Goal: Navigation & Orientation: Find specific page/section

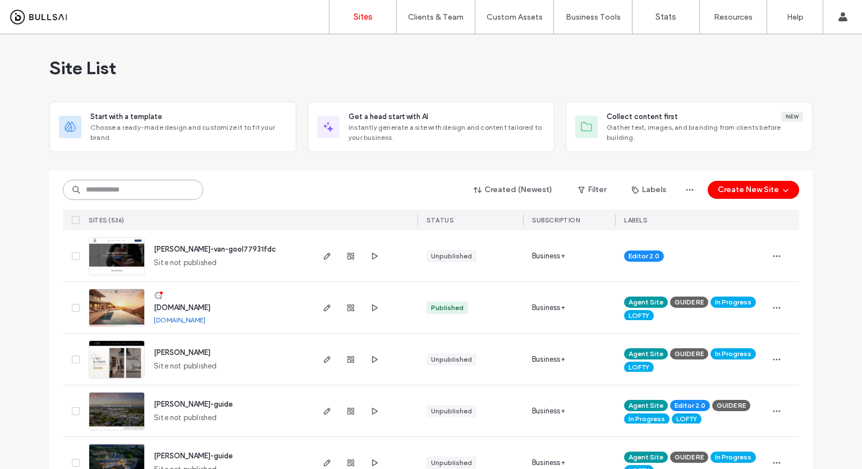
click at [117, 190] on input at bounding box center [133, 190] width 140 height 20
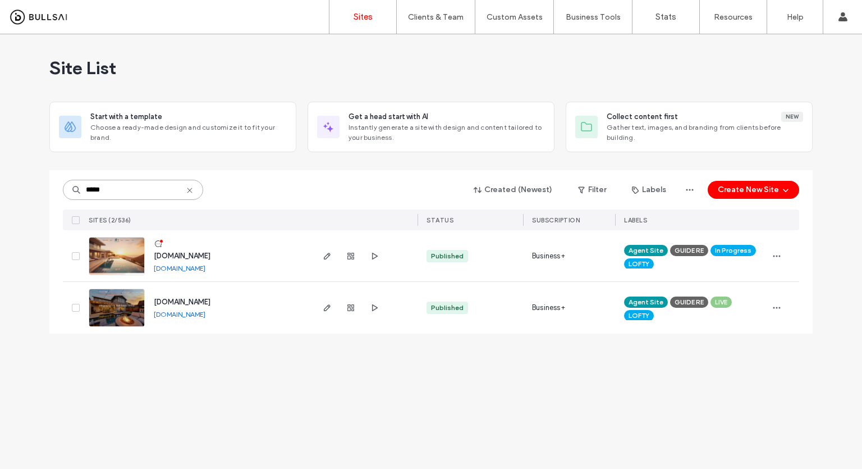
type input "*****"
click at [113, 255] on img at bounding box center [116, 275] width 55 height 76
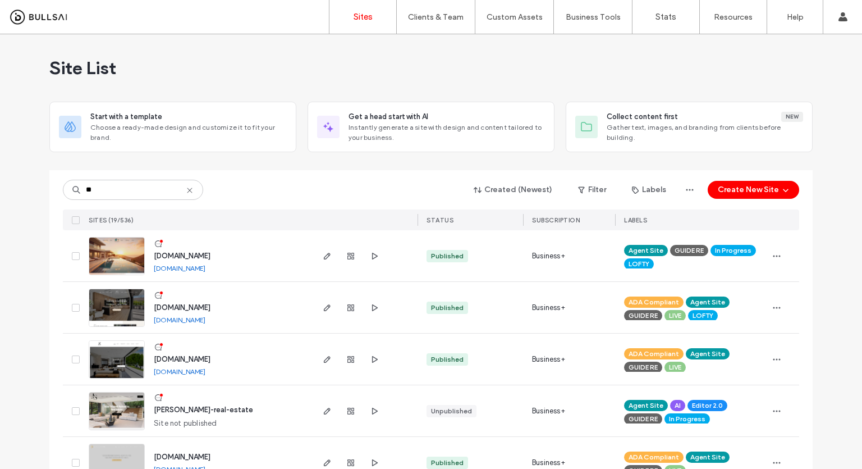
type input "**"
click at [118, 256] on img at bounding box center [116, 275] width 55 height 76
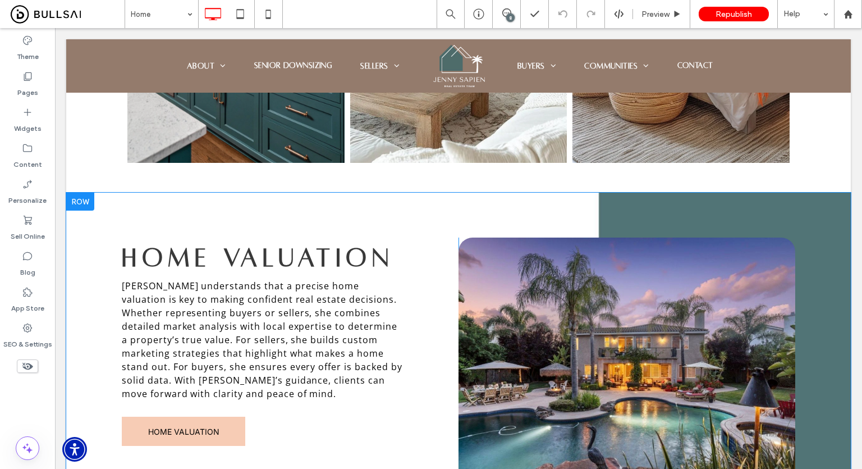
scroll to position [1684, 0]
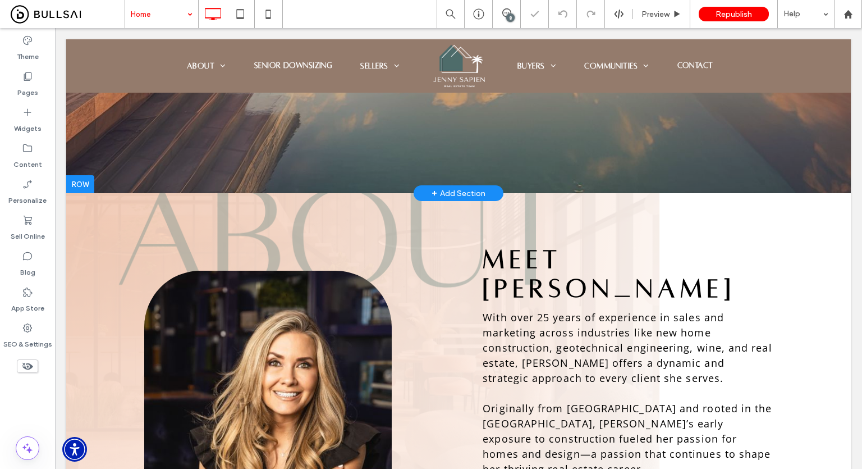
scroll to position [505, 0]
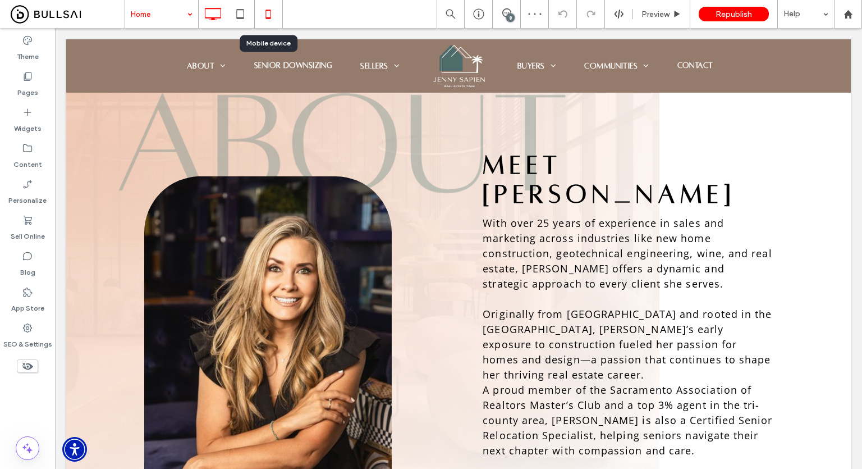
click at [271, 13] on icon at bounding box center [268, 14] width 22 height 22
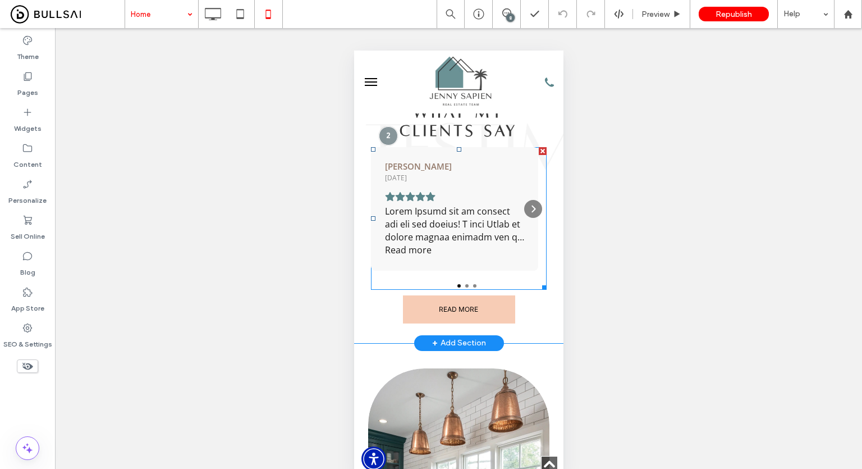
scroll to position [1123, 0]
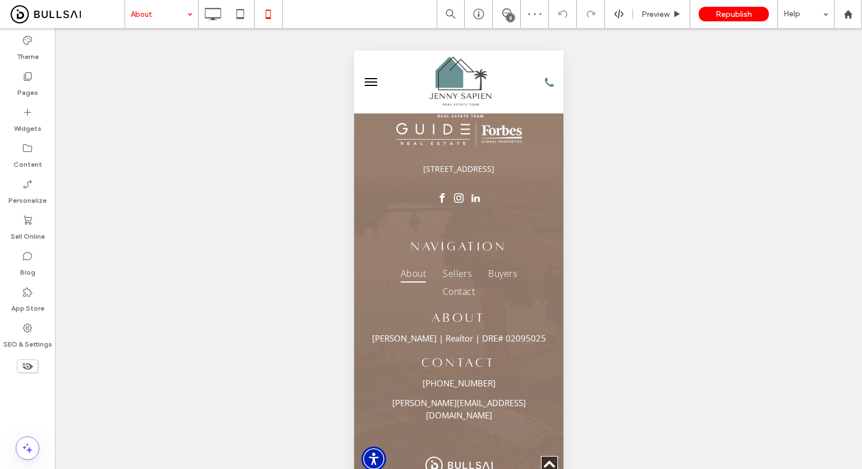
scroll to position [1809, 0]
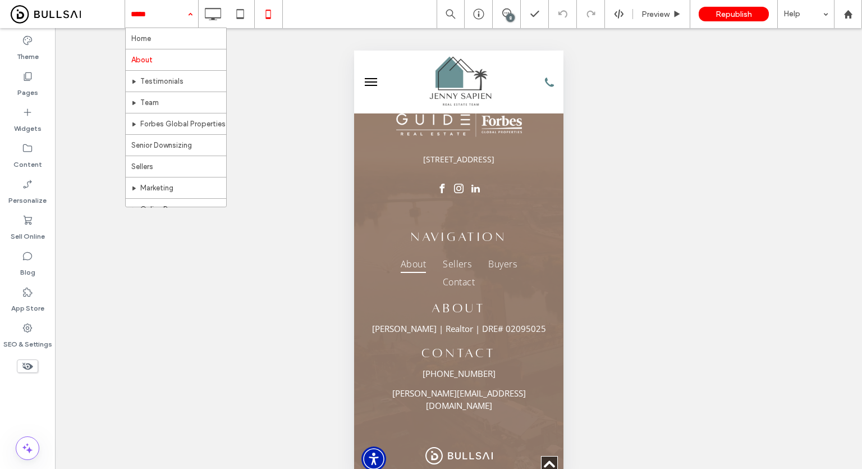
click at [155, 16] on input at bounding box center [159, 14] width 56 height 28
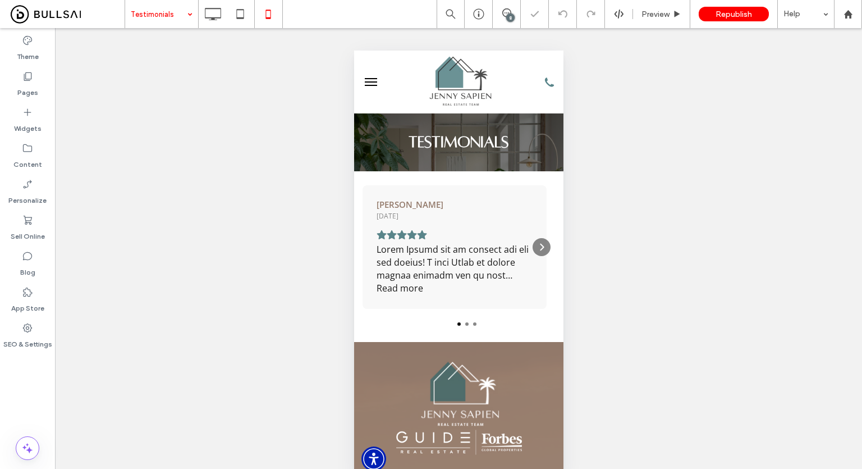
click at [167, 11] on input at bounding box center [159, 14] width 56 height 28
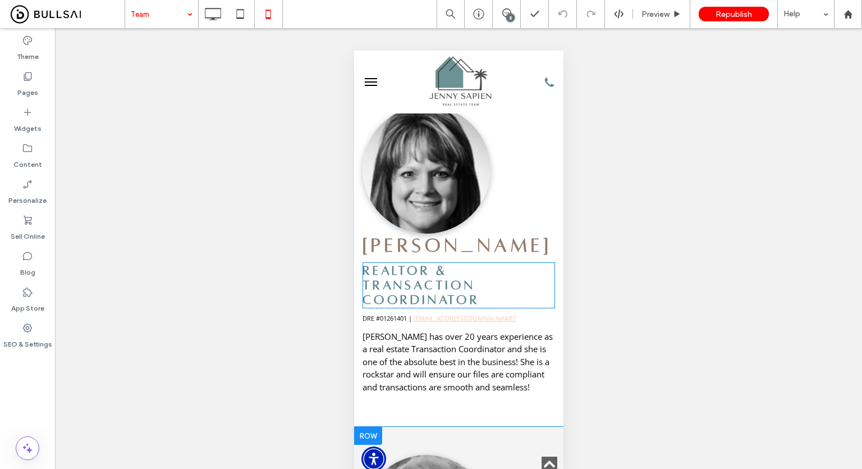
scroll to position [675, 0]
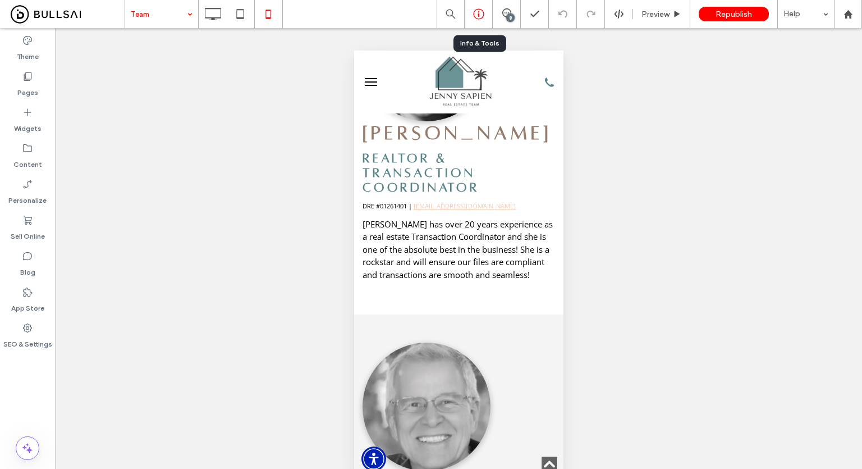
click at [474, 15] on use at bounding box center [478, 14] width 11 height 11
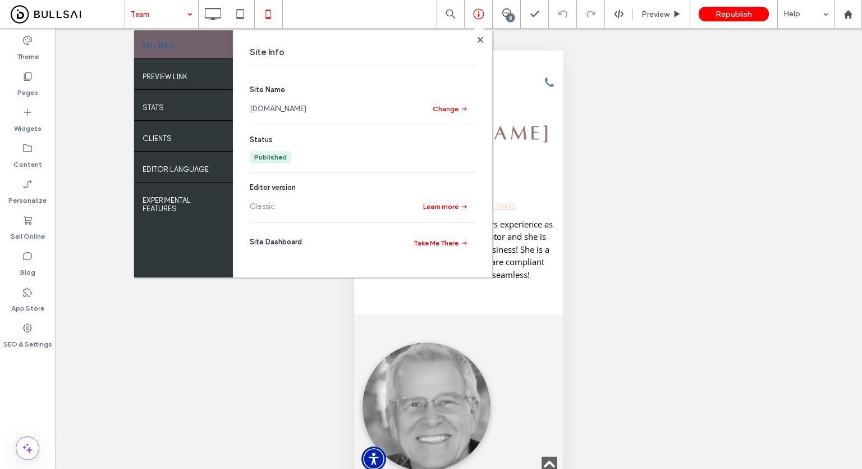
click at [283, 111] on link "[DOMAIN_NAME]" at bounding box center [278, 108] width 57 height 11
